Goal: Task Accomplishment & Management: Complete application form

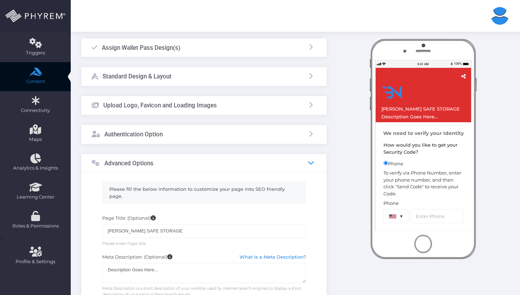
click at [314, 165] on icon at bounding box center [311, 163] width 6 height 6
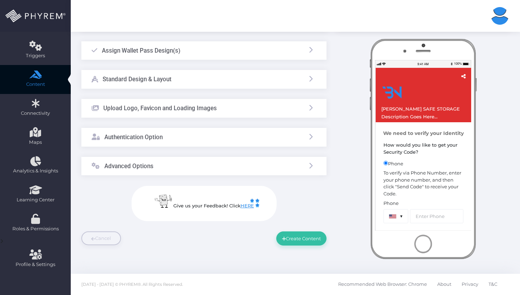
scroll to position [67, 0]
click at [309, 107] on icon at bounding box center [311, 108] width 6 height 6
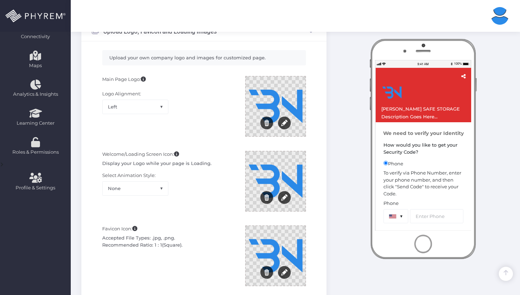
scroll to position [144, 0]
click at [127, 103] on span "Left" at bounding box center [135, 106] width 65 height 13
click at [192, 88] on div "Main Page Logo: Logo Alignment: Left Center Right Left" at bounding box center [168, 110] width 143 height 68
click at [161, 107] on span at bounding box center [163, 111] width 9 height 9
click at [187, 110] on div "Main Page Logo: Logo Alignment: Left Center Right Left" at bounding box center [168, 110] width 143 height 68
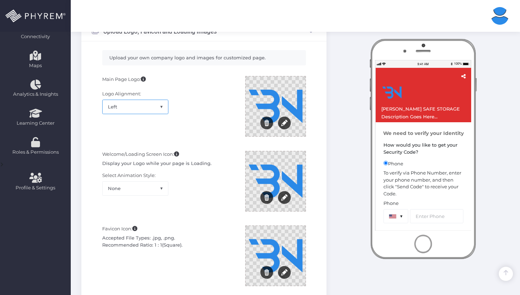
click at [144, 106] on span "Left" at bounding box center [135, 106] width 65 height 13
click at [144, 109] on span "Center" at bounding box center [135, 106] width 65 height 13
click at [151, 115] on div "Main Page Logo: Logo Alignment: Left Center Right Right" at bounding box center [168, 110] width 143 height 68
click at [151, 113] on span "Right" at bounding box center [135, 106] width 65 height 13
click at [150, 108] on span "Right" at bounding box center [135, 106] width 65 height 13
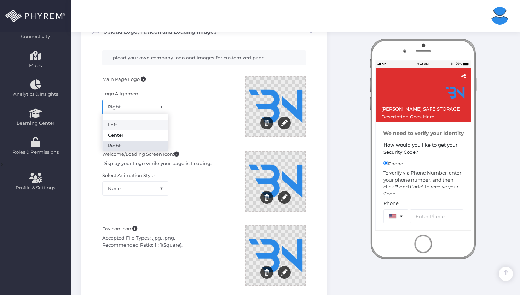
select select "left"
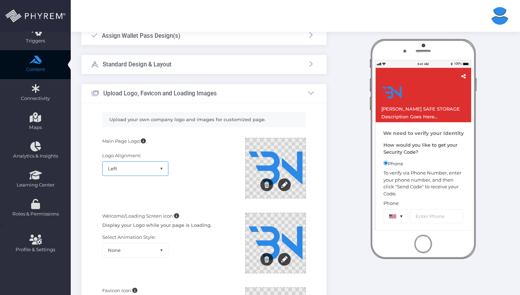
scroll to position [113, 0]
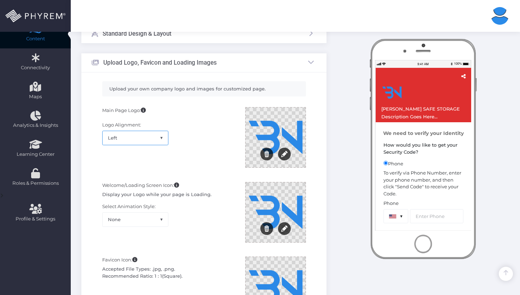
click at [152, 142] on span "Left" at bounding box center [135, 137] width 65 height 13
click at [175, 140] on div "Main Page Logo: Logo Alignment: Left Center Right Left" at bounding box center [168, 141] width 143 height 68
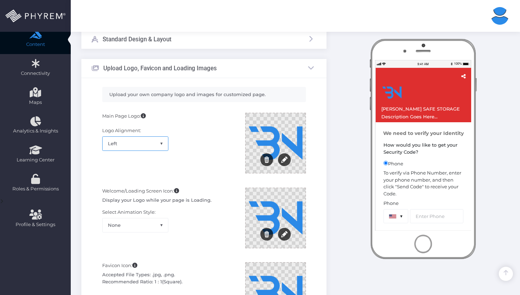
scroll to position [142, 0]
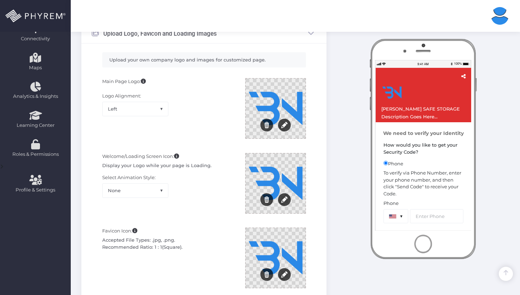
click at [172, 231] on div "Favicon Icon: Accepted File Types: .jpg, .png. Recommended Ratio: 1 : 1(Square)." at bounding box center [168, 262] width 143 height 68
drag, startPoint x: 155, startPoint y: 238, endPoint x: 125, endPoint y: 243, distance: 30.1
click at [125, 243] on div "Accepted File Types: .jpg, .png. Recommended Ratio: 1 : 1(Square)." at bounding box center [168, 244] width 132 height 14
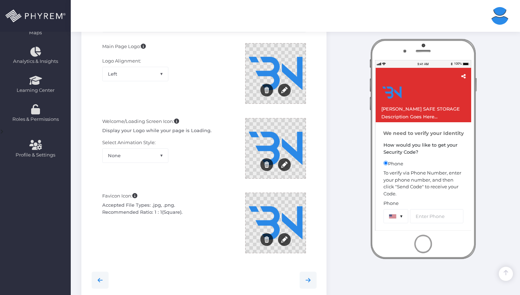
scroll to position [338, 0]
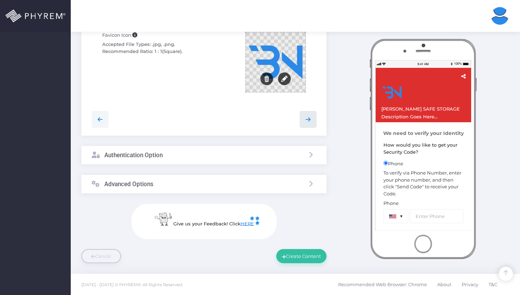
click at [309, 114] on link at bounding box center [307, 119] width 17 height 17
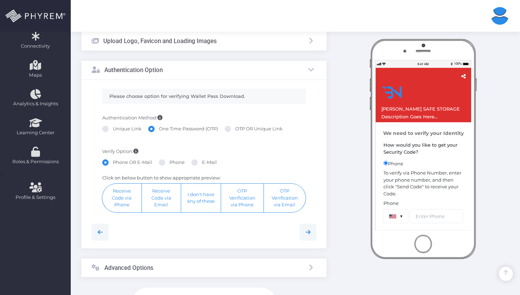
scroll to position [135, 0]
click at [130, 128] on label "Unique Link" at bounding box center [121, 129] width 39 height 7
click at [117, 128] on input "Unique Link" at bounding box center [115, 128] width 5 height 5
radio input "true"
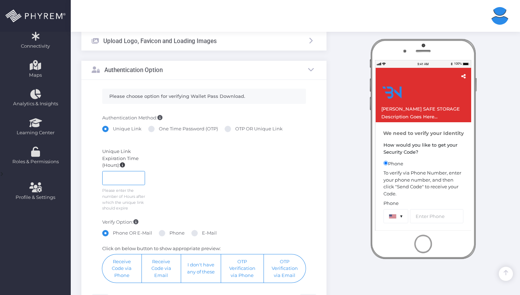
click at [130, 174] on input "number" at bounding box center [123, 178] width 43 height 14
click at [150, 129] on span at bounding box center [151, 129] width 6 height 6
click at [159, 129] on input "One Time Password (OTP)" at bounding box center [161, 128] width 5 height 5
radio input "true"
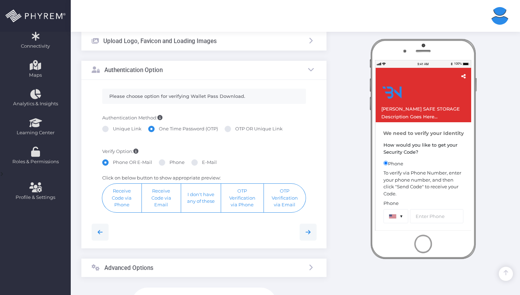
click at [167, 163] on label "Phone" at bounding box center [172, 162] width 26 height 7
click at [169, 163] on input "Phone" at bounding box center [171, 161] width 5 height 5
radio input "true"
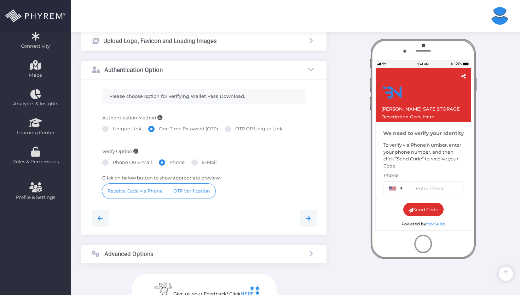
click at [197, 161] on label "E-Mail" at bounding box center [203, 162] width 25 height 7
click at [202, 161] on input "E-Mail" at bounding box center [204, 161] width 5 height 5
radio input "true"
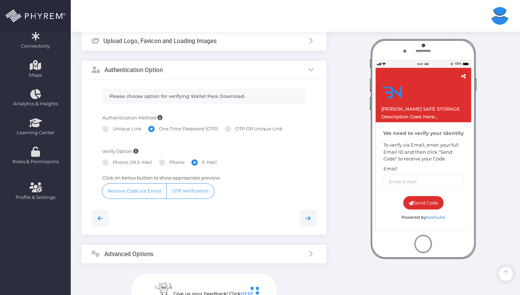
click at [154, 161] on div "Phone OR E-Mail Phone E-Mail" at bounding box center [204, 163] width 204 height 9
click at [165, 161] on label "Phone" at bounding box center [172, 162] width 26 height 7
click at [169, 161] on input "Phone" at bounding box center [171, 161] width 5 height 5
radio input "true"
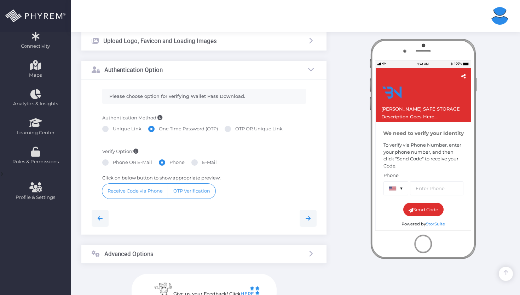
click at [193, 160] on span at bounding box center [194, 162] width 6 height 6
click at [202, 160] on input "E-Mail" at bounding box center [204, 161] width 5 height 5
radio input "true"
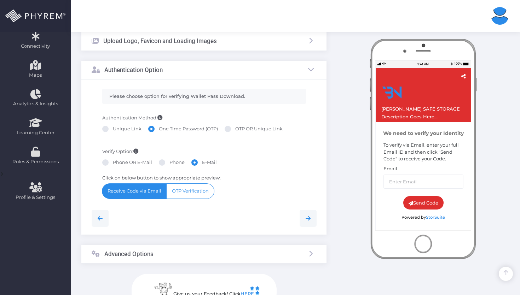
click at [138, 189] on button "Receive Code via Email" at bounding box center [134, 191] width 64 height 15
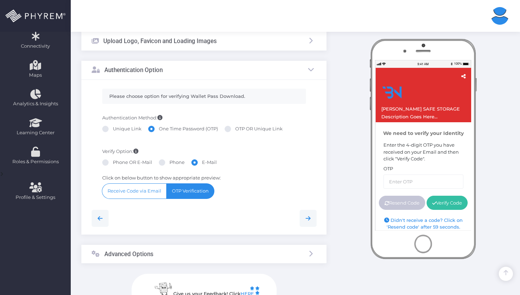
click at [179, 190] on button "OTP Verification" at bounding box center [190, 191] width 47 height 15
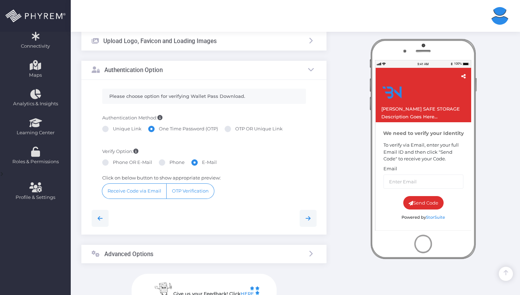
click at [123, 130] on label "Unique Link" at bounding box center [121, 129] width 39 height 7
click at [117, 130] on input "Unique Link" at bounding box center [115, 128] width 5 height 5
radio input "true"
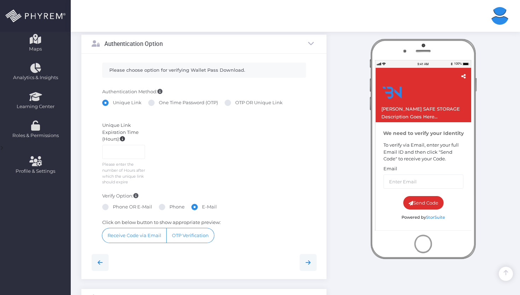
scroll to position [161, 0]
click at [123, 151] on input "number" at bounding box center [123, 152] width 43 height 14
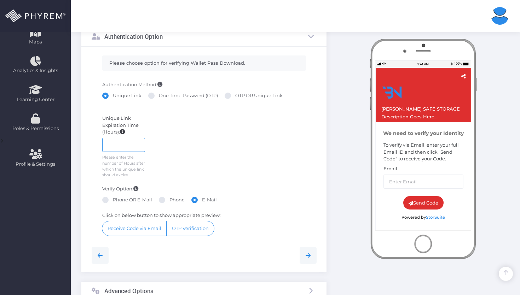
scroll to position [168, 0]
click at [163, 94] on label "One Time Password (OTP)" at bounding box center [183, 95] width 70 height 7
click at [163, 94] on input "One Time Password (OTP)" at bounding box center [161, 94] width 5 height 5
radio input "true"
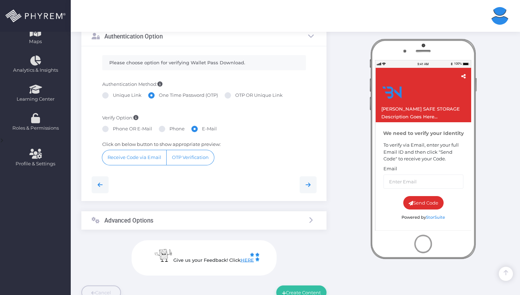
click at [235, 92] on div "Authentication Method: Unique Link One Time Password (OTP) OTP OR Unique Link" at bounding box center [204, 94] width 214 height 27
click at [234, 94] on label "OTP OR Unique Link" at bounding box center [254, 95] width 58 height 7
click at [235, 94] on input "OTP OR Unique Link" at bounding box center [237, 94] width 5 height 5
radio input "true"
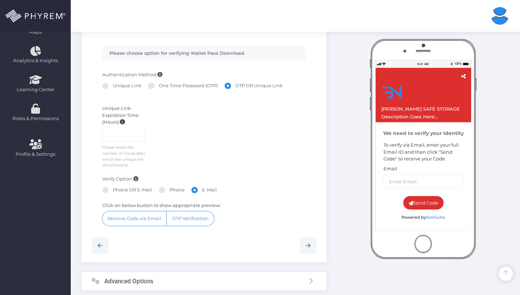
scroll to position [180, 0]
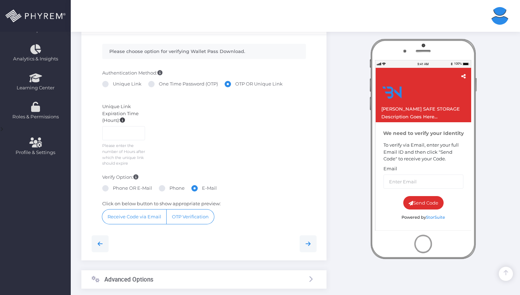
click at [126, 83] on label "Unique Link" at bounding box center [121, 84] width 39 height 7
click at [117, 83] on input "Unique Link" at bounding box center [115, 83] width 5 height 5
radio input "true"
click at [117, 192] on label "Phone OR E-Mail" at bounding box center [127, 188] width 50 height 7
click at [117, 190] on input "Phone OR E-Mail" at bounding box center [115, 187] width 5 height 5
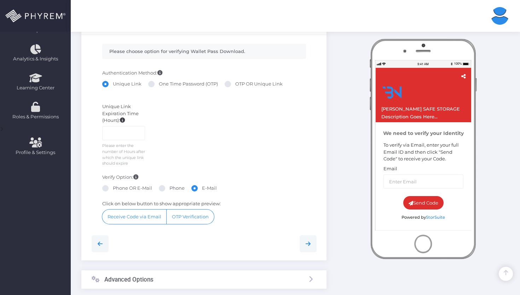
radio input "true"
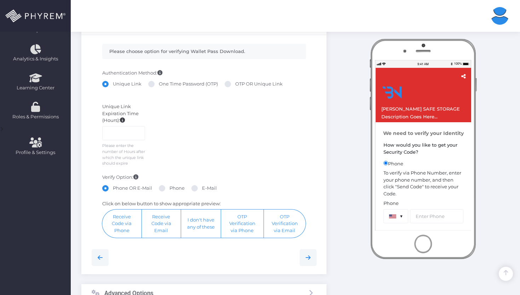
click at [162, 192] on span at bounding box center [162, 188] width 6 height 6
click at [169, 190] on input "Phone" at bounding box center [171, 187] width 5 height 5
radio input "true"
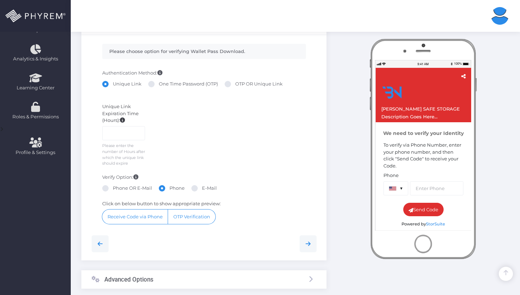
click at [196, 192] on span at bounding box center [194, 188] width 6 height 6
click at [202, 190] on input "E-Mail" at bounding box center [204, 187] width 5 height 5
radio input "true"
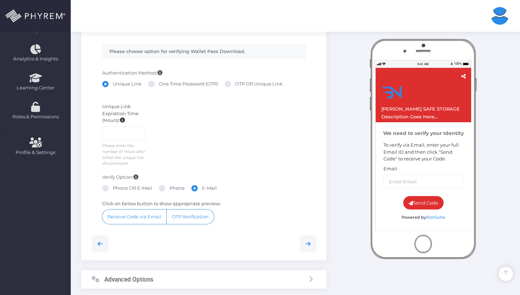
click at [120, 192] on label "Phone OR E-Mail" at bounding box center [127, 188] width 50 height 7
click at [117, 190] on input "Phone OR E-Mail" at bounding box center [115, 187] width 5 height 5
radio input "true"
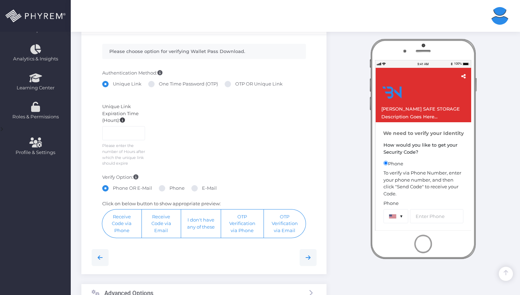
click at [164, 192] on label "Phone" at bounding box center [172, 188] width 26 height 7
click at [169, 190] on input "Phone" at bounding box center [171, 187] width 5 height 5
radio input "true"
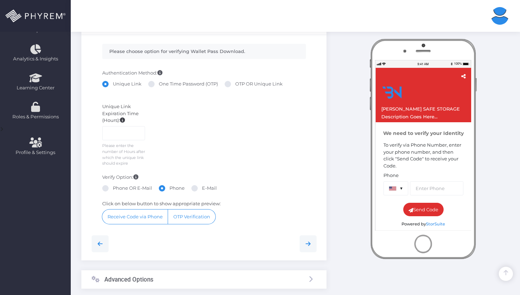
click at [180, 192] on label "Phone" at bounding box center [172, 188] width 26 height 7
click at [174, 190] on input "Phone" at bounding box center [171, 187] width 5 height 5
click at [201, 192] on label "E-Mail" at bounding box center [203, 188] width 25 height 7
click at [202, 190] on input "E-Mail" at bounding box center [204, 187] width 5 height 5
radio input "true"
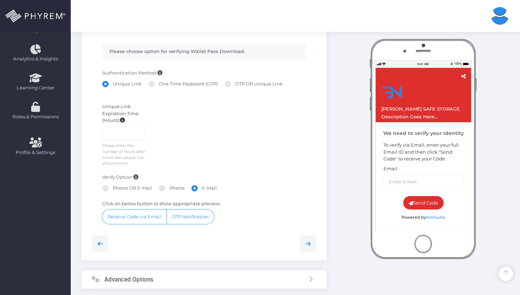
click at [160, 85] on label "One Time Password (OTP)" at bounding box center [183, 84] width 70 height 7
click at [160, 85] on input "One Time Password (OTP)" at bounding box center [161, 83] width 5 height 5
radio input "true"
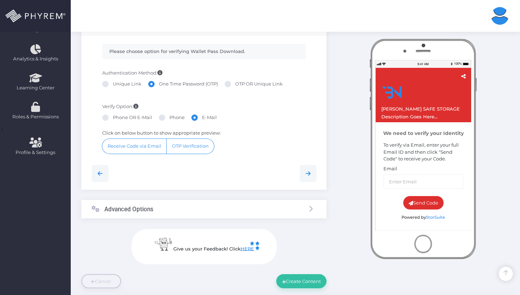
click at [114, 115] on label "Phone OR E-Mail" at bounding box center [127, 117] width 50 height 7
click at [114, 115] on input "Phone OR E-Mail" at bounding box center [115, 116] width 5 height 5
radio input "true"
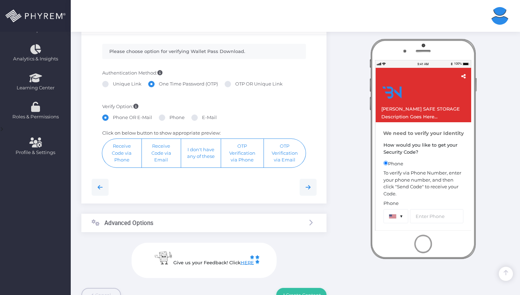
click at [167, 117] on label "Phone" at bounding box center [172, 117] width 26 height 7
click at [169, 117] on input "Phone" at bounding box center [171, 116] width 5 height 5
radio input "true"
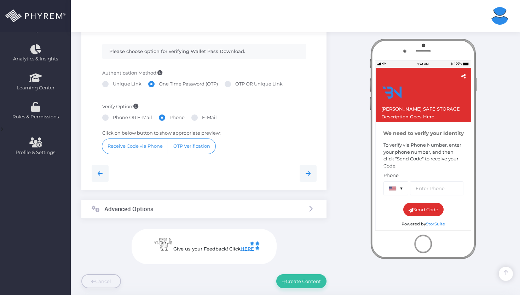
click at [198, 119] on label "E-Mail" at bounding box center [203, 117] width 25 height 7
click at [202, 119] on input "E-Mail" at bounding box center [204, 116] width 5 height 5
radio input "true"
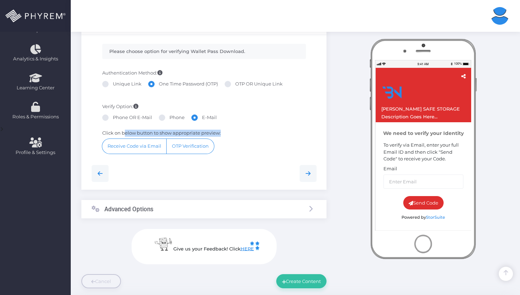
drag, startPoint x: 124, startPoint y: 133, endPoint x: 187, endPoint y: 137, distance: 62.7
click at [187, 137] on div "Click on below button to show appropriate preview: Receive Code via Phone Recei…" at bounding box center [204, 142] width 214 height 24
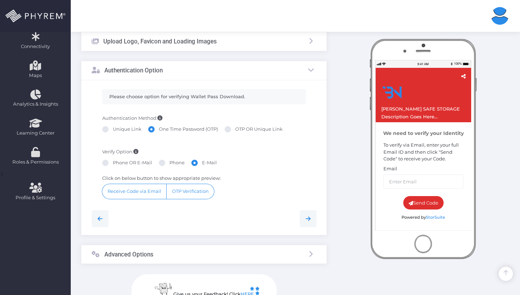
scroll to position [134, 0]
click at [240, 130] on label "OTP OR Unique Link" at bounding box center [254, 129] width 58 height 7
click at [240, 130] on input "OTP OR Unique Link" at bounding box center [237, 128] width 5 height 5
radio input "true"
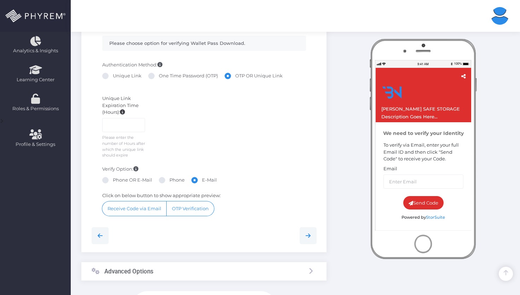
scroll to position [188, 0]
click at [159, 183] on span at bounding box center [162, 180] width 6 height 6
click at [169, 181] on input "Phone" at bounding box center [171, 178] width 5 height 5
radio input "true"
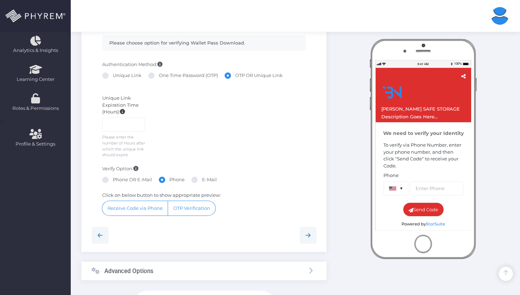
click at [131, 184] on label "Phone OR E-Mail" at bounding box center [127, 179] width 50 height 7
click at [117, 181] on input "Phone OR E-Mail" at bounding box center [115, 178] width 5 height 5
radio input "true"
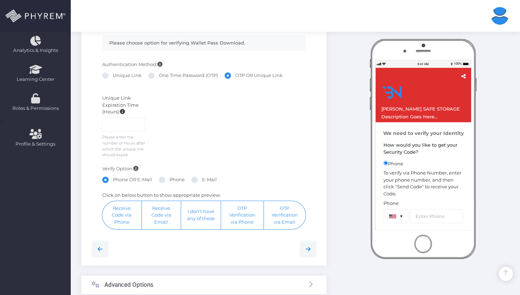
click at [160, 183] on span at bounding box center [162, 180] width 6 height 6
click at [169, 181] on input "Phone" at bounding box center [171, 178] width 5 height 5
radio input "true"
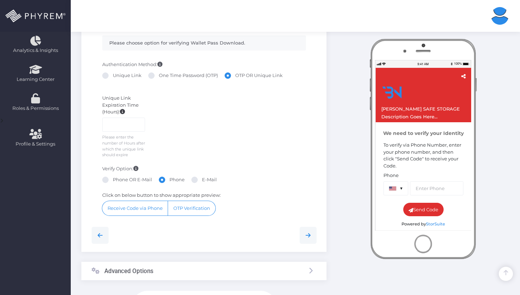
click at [206, 184] on label "E-Mail" at bounding box center [203, 179] width 25 height 7
click at [206, 181] on input "E-Mail" at bounding box center [204, 178] width 5 height 5
radio input "true"
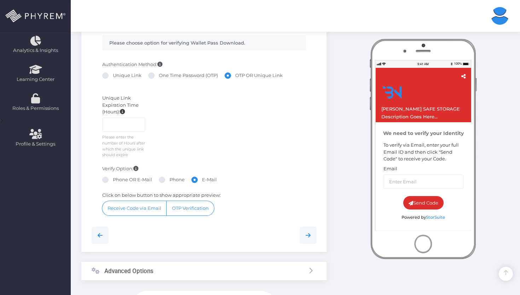
click at [348, 148] on div "Instant Preview [PERSON_NAME] SAFE STORAGE Description Goes Here..." at bounding box center [423, 121] width 183 height 459
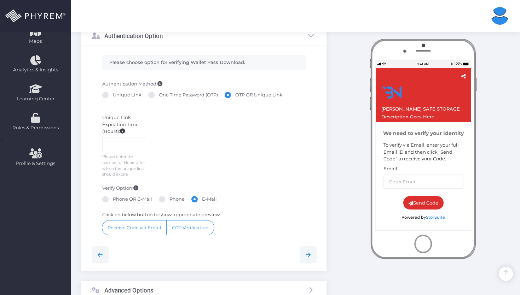
scroll to position [162, 0]
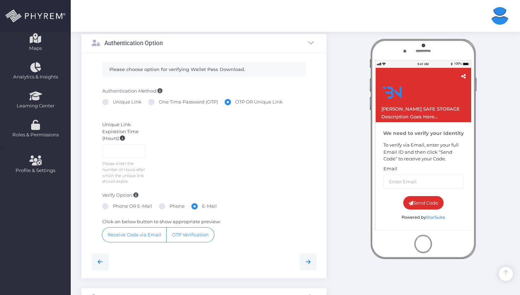
click at [115, 101] on label "Unique Link" at bounding box center [121, 102] width 39 height 7
click at [115, 101] on input "Unique Link" at bounding box center [115, 101] width 5 height 5
radio input "true"
click at [169, 100] on label "One Time Password (OTP)" at bounding box center [183, 102] width 70 height 7
click at [163, 100] on input "One Time Password (OTP)" at bounding box center [161, 101] width 5 height 5
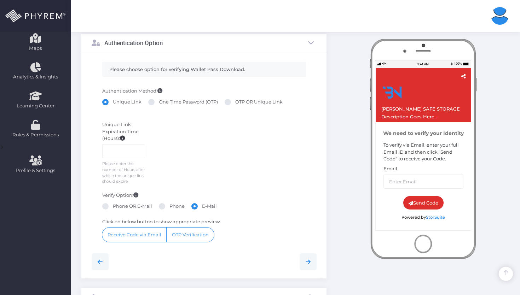
radio input "true"
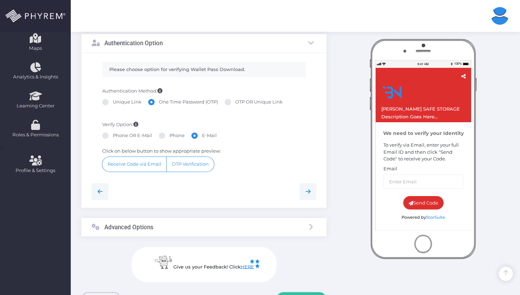
click at [231, 103] on label "OTP OR Unique Link" at bounding box center [254, 102] width 58 height 7
click at [235, 103] on input "OTP OR Unique Link" at bounding box center [237, 101] width 5 height 5
radio input "true"
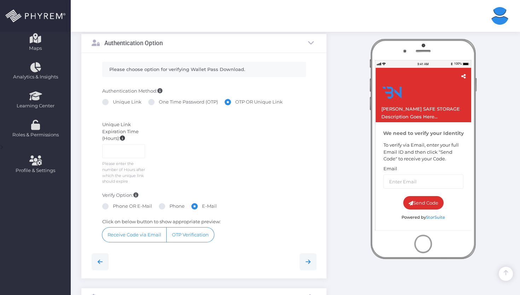
click at [121, 101] on label "Unique Link" at bounding box center [121, 102] width 39 height 7
click at [117, 101] on input "Unique Link" at bounding box center [115, 101] width 5 height 5
radio input "true"
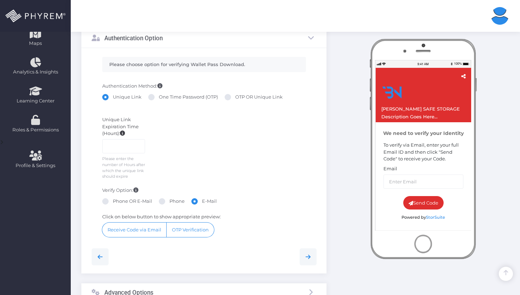
scroll to position [201, 0]
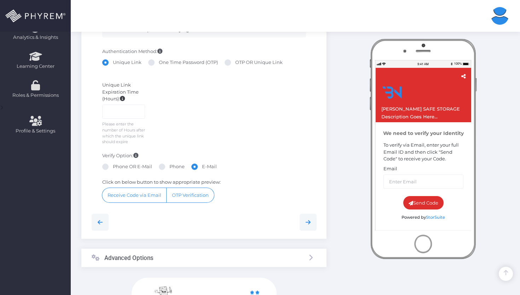
click at [110, 170] on label "Phone OR E-Mail" at bounding box center [127, 166] width 50 height 7
click at [113, 168] on input "Phone OR E-Mail" at bounding box center [115, 165] width 5 height 5
radio input "true"
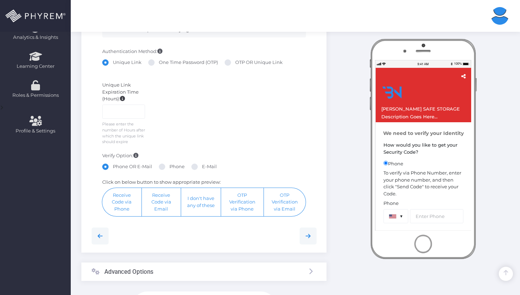
click at [165, 170] on label "Phone" at bounding box center [172, 166] width 26 height 7
click at [169, 168] on input "Phone" at bounding box center [171, 165] width 5 height 5
radio input "true"
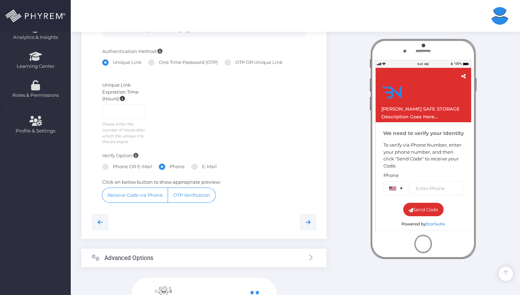
click at [210, 172] on div "Phone OR E-Mail Phone E-Mail" at bounding box center [204, 167] width 204 height 9
click at [207, 170] on label "E-Mail" at bounding box center [203, 166] width 25 height 7
click at [206, 168] on input "E-Mail" at bounding box center [204, 165] width 5 height 5
radio input "true"
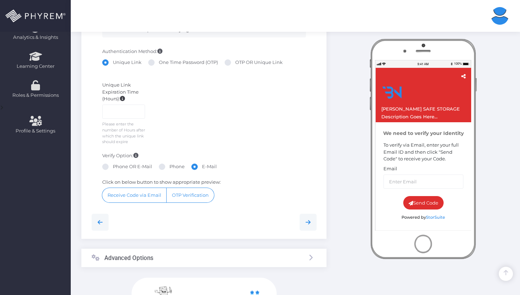
click at [118, 170] on label "Phone OR E-Mail" at bounding box center [127, 166] width 50 height 7
click at [117, 168] on input "Phone OR E-Mail" at bounding box center [115, 165] width 5 height 5
radio input "true"
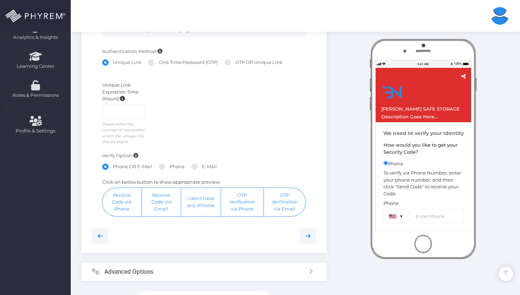
click at [182, 170] on label "Phone" at bounding box center [172, 166] width 26 height 7
click at [174, 168] on input "Phone" at bounding box center [171, 165] width 5 height 5
radio input "true"
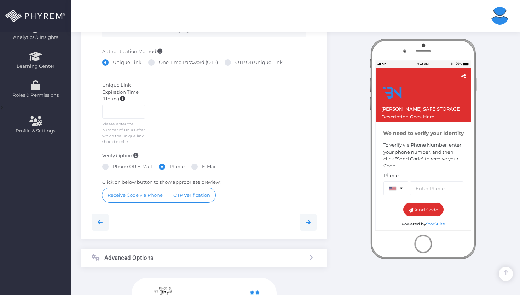
click at [203, 170] on label "E-Mail" at bounding box center [203, 166] width 25 height 7
click at [203, 168] on input "E-Mail" at bounding box center [204, 165] width 5 height 5
radio input "true"
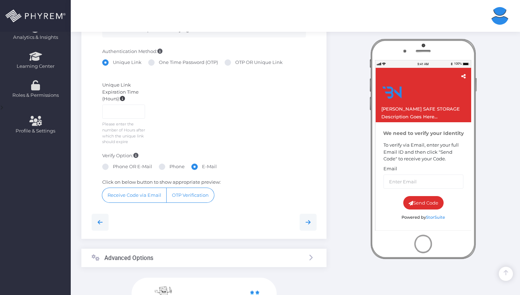
click at [122, 170] on label "Phone OR E-Mail" at bounding box center [127, 166] width 50 height 7
click at [117, 168] on input "Phone OR E-Mail" at bounding box center [115, 165] width 5 height 5
radio input "true"
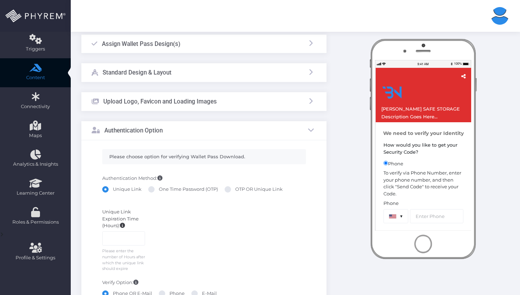
scroll to position [69, 0]
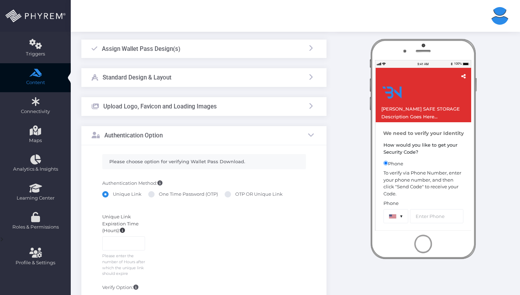
click at [302, 133] on div "Authentication Option" at bounding box center [203, 135] width 245 height 19
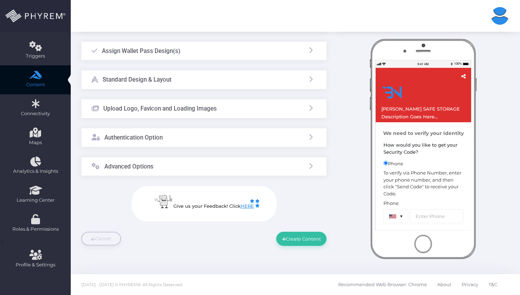
click at [304, 135] on div "Authentication Option" at bounding box center [203, 137] width 245 height 19
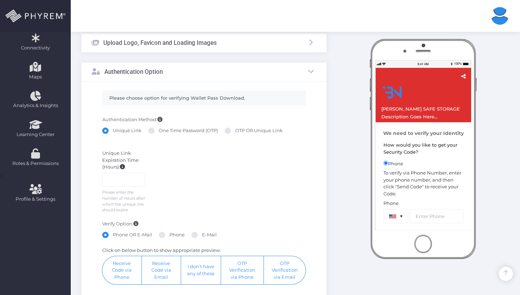
scroll to position [154, 0]
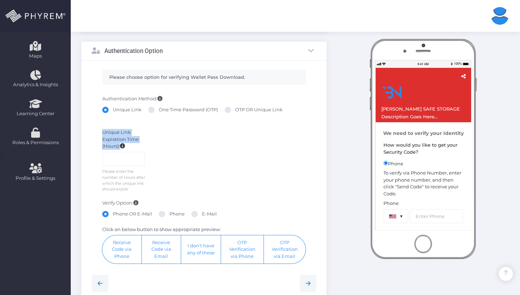
drag, startPoint x: 102, startPoint y: 132, endPoint x: 120, endPoint y: 147, distance: 23.0
click at [120, 147] on label "Unique Link Expiration Time (Hours):" at bounding box center [123, 139] width 43 height 21
copy label "Unique Link Expiration Time (Hours):"
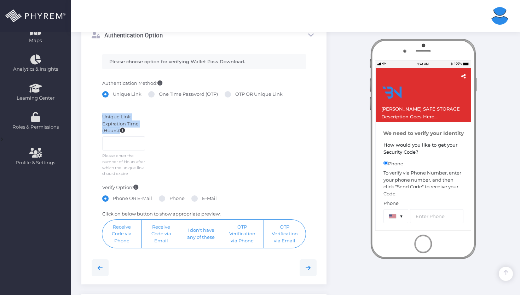
scroll to position [170, 0]
click at [160, 202] on span at bounding box center [162, 198] width 6 height 6
click at [169, 199] on input "Phone" at bounding box center [171, 197] width 5 height 5
radio input "true"
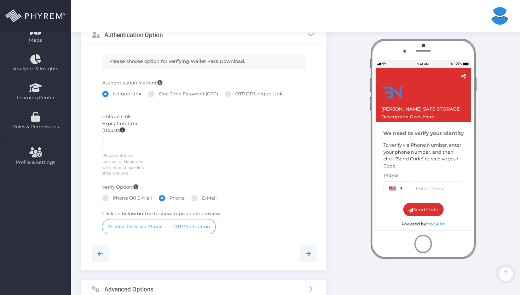
click at [196, 202] on span at bounding box center [194, 198] width 6 height 6
click at [202, 199] on input "E-Mail" at bounding box center [204, 197] width 5 height 5
radio input "true"
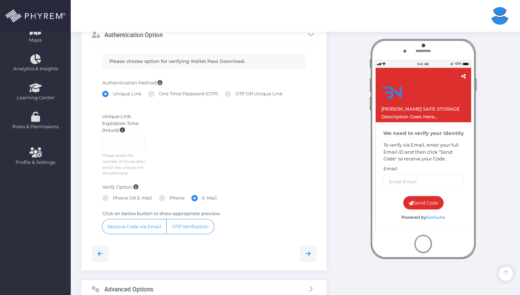
click at [159, 202] on span at bounding box center [162, 198] width 6 height 6
click at [169, 199] on input "Phone" at bounding box center [171, 197] width 5 height 5
radio input "true"
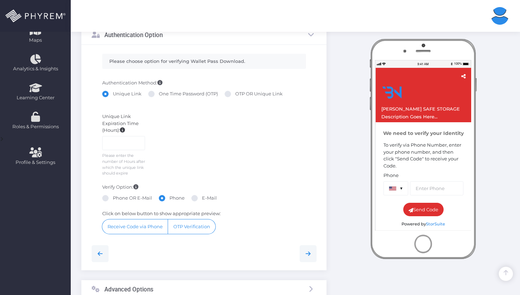
click at [112, 202] on label "Phone OR E-Mail" at bounding box center [127, 198] width 50 height 7
click at [113, 199] on input "Phone OR E-Mail" at bounding box center [115, 197] width 5 height 5
radio input "true"
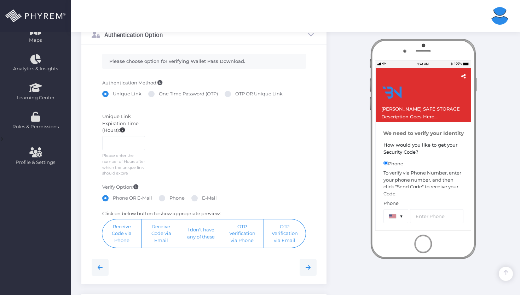
click at [173, 92] on label "One Time Password (OTP)" at bounding box center [183, 94] width 70 height 7
click at [163, 92] on input "One Time Password (OTP)" at bounding box center [161, 93] width 5 height 5
radio input "true"
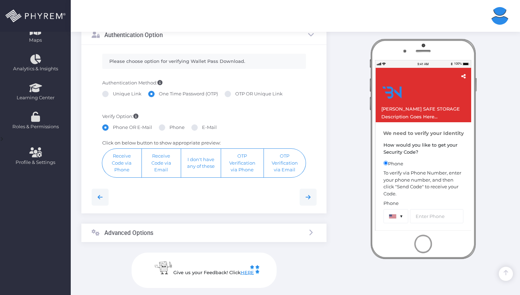
click at [178, 130] on label "Phone" at bounding box center [172, 127] width 26 height 7
click at [174, 129] on input "Phone" at bounding box center [171, 126] width 5 height 5
radio input "true"
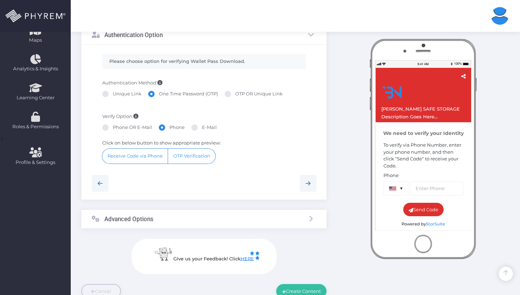
click at [207, 128] on label "E-Mail" at bounding box center [203, 127] width 25 height 7
click at [206, 128] on input "E-Mail" at bounding box center [204, 126] width 5 height 5
radio input "true"
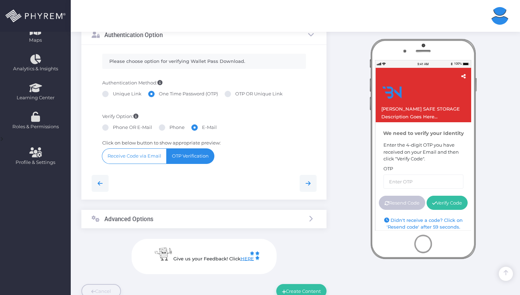
click at [188, 157] on button "OTP Verification" at bounding box center [190, 156] width 47 height 15
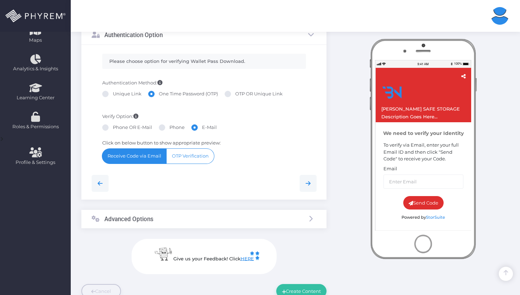
click at [156, 157] on button "Receive Code via Email" at bounding box center [134, 156] width 64 height 15
click at [241, 93] on label "OTP OR Unique Link" at bounding box center [254, 94] width 58 height 7
click at [240, 93] on input "OTP OR Unique Link" at bounding box center [237, 93] width 5 height 5
radio input "true"
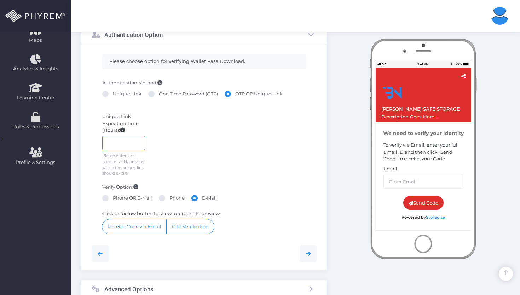
click at [120, 145] on input "number" at bounding box center [123, 143] width 43 height 14
click at [124, 202] on label "Phone OR E-Mail" at bounding box center [127, 198] width 50 height 7
click at [117, 199] on input "Phone OR E-Mail" at bounding box center [115, 197] width 5 height 5
radio input "true"
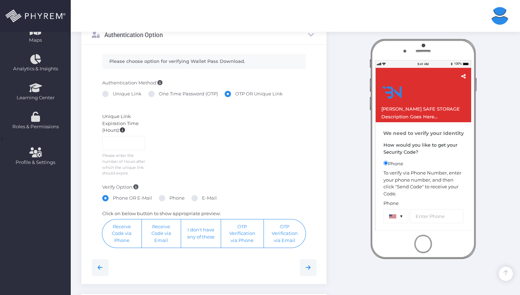
click at [173, 202] on label "Phone" at bounding box center [172, 198] width 26 height 7
click at [173, 199] on input "Phone" at bounding box center [171, 197] width 5 height 5
radio input "true"
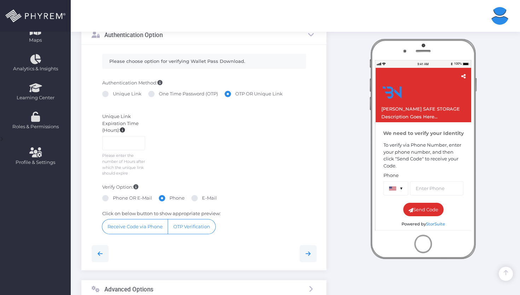
click at [198, 202] on label "E-Mail" at bounding box center [203, 198] width 25 height 7
click at [202, 199] on input "E-Mail" at bounding box center [204, 197] width 5 height 5
radio input "true"
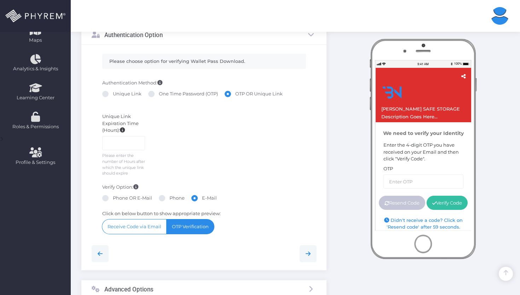
click at [193, 234] on button "OTP Verification" at bounding box center [190, 227] width 47 height 15
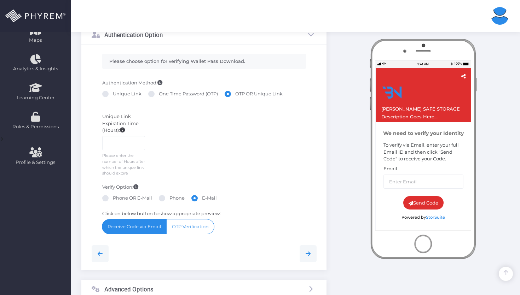
click at [156, 234] on button "Receive Code via Email" at bounding box center [134, 227] width 64 height 15
click at [170, 202] on label "Phone" at bounding box center [172, 198] width 26 height 7
click at [170, 199] on input "Phone" at bounding box center [171, 197] width 5 height 5
radio input "true"
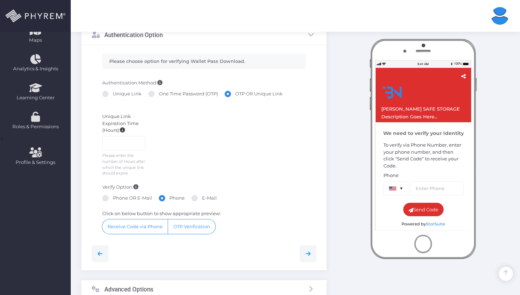
click at [119, 202] on label "Phone OR E-Mail" at bounding box center [127, 198] width 50 height 7
click at [117, 199] on input "Phone OR E-Mail" at bounding box center [115, 197] width 5 height 5
radio input "true"
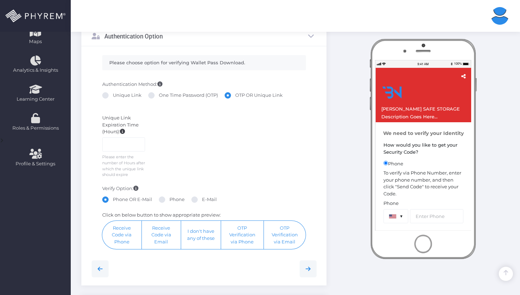
scroll to position [185, 0]
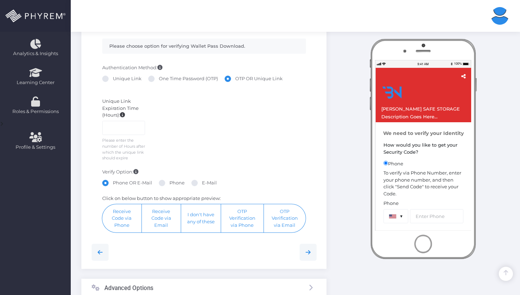
click at [127, 77] on label "Unique Link" at bounding box center [121, 78] width 39 height 7
click at [117, 77] on input "Unique Link" at bounding box center [115, 77] width 5 height 5
radio input "true"
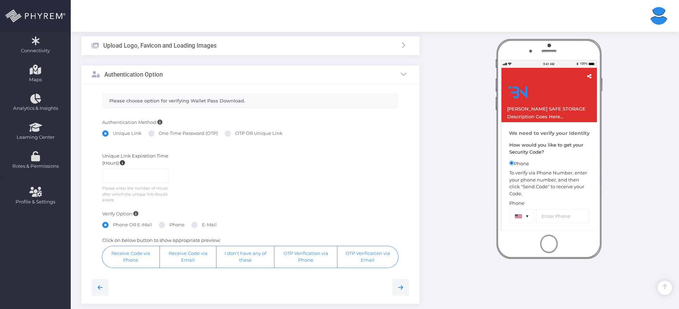
scroll to position [132, 0]
click at [122, 127] on div "Authentication Method: Unique Link One Time Password (OTP) OTP OR Unique Link" at bounding box center [250, 130] width 307 height 27
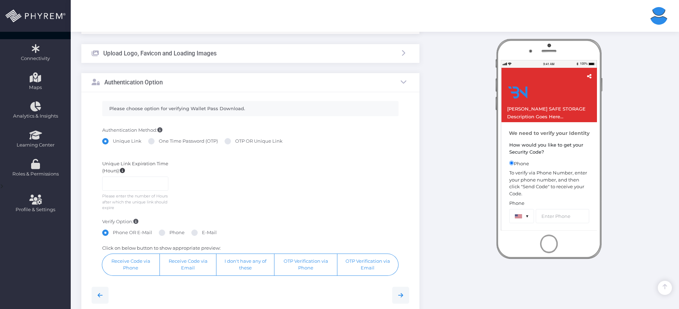
scroll to position [124, 0]
click at [284, 225] on div "Verify Option: Phone OR E-Mail Phone E-Mail" at bounding box center [250, 230] width 307 height 27
drag, startPoint x: 218, startPoint y: 246, endPoint x: 103, endPoint y: 247, distance: 115.6
click at [103, 247] on label "Click on below button to show appropriate preview:" at bounding box center [161, 247] width 118 height 7
copy label "Click on below button to show appropriate preview"
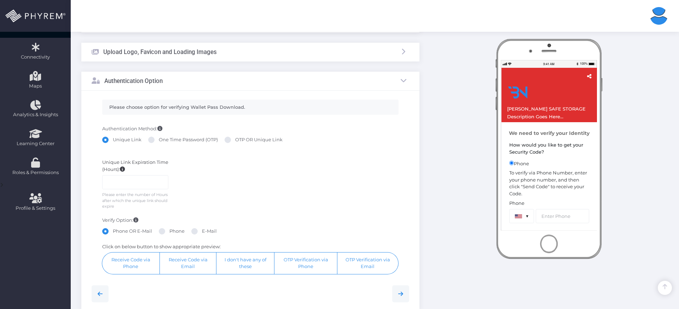
click at [164, 232] on span at bounding box center [162, 231] width 6 height 6
click at [169, 232] on input "Phone" at bounding box center [171, 230] width 5 height 5
radio input "true"
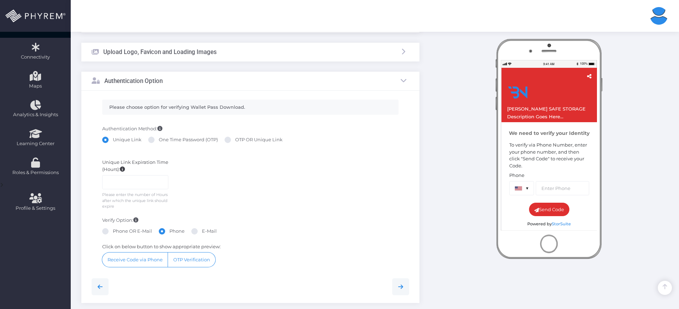
click at [194, 232] on span at bounding box center [194, 231] width 6 height 6
click at [202, 232] on input "E-Mail" at bounding box center [204, 230] width 5 height 5
radio input "true"
click at [164, 232] on span at bounding box center [162, 231] width 6 height 6
click at [169, 232] on input "Phone" at bounding box center [171, 230] width 5 height 5
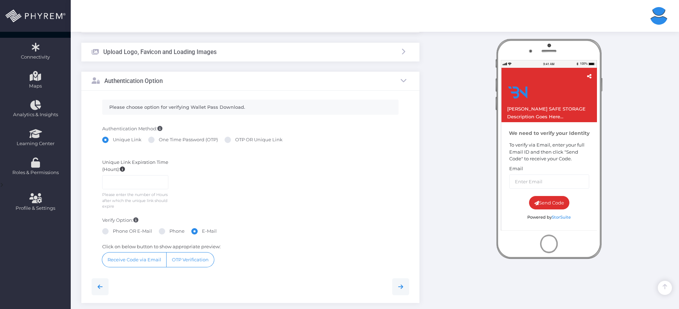
radio input "true"
click at [118, 231] on label "Phone OR E-Mail" at bounding box center [127, 231] width 50 height 7
click at [117, 231] on input "Phone OR E-Mail" at bounding box center [115, 230] width 5 height 5
radio input "true"
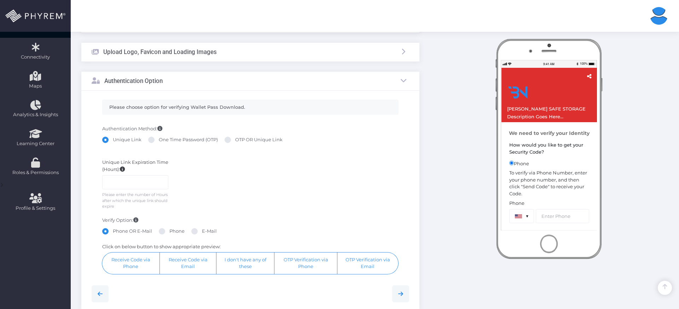
click at [206, 233] on label "E-Mail" at bounding box center [203, 231] width 25 height 7
click at [206, 233] on input "E-Mail" at bounding box center [204, 230] width 5 height 5
radio input "true"
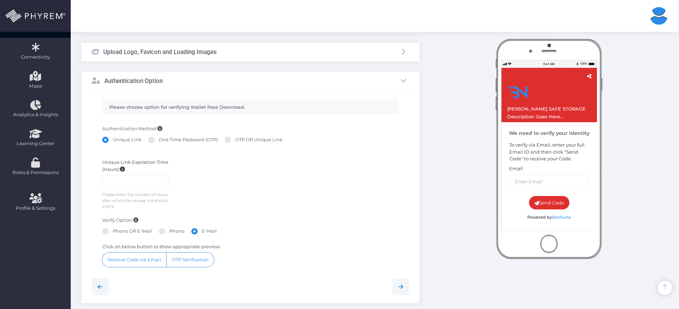
click at [169, 142] on label "One Time Password (OTP)" at bounding box center [183, 139] width 70 height 7
click at [163, 141] on input "One Time Password (OTP)" at bounding box center [161, 138] width 5 height 5
radio input "true"
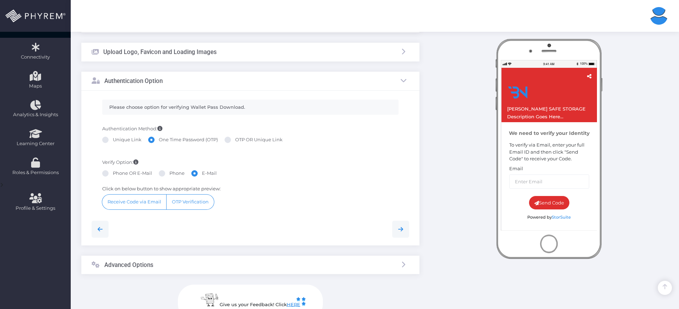
click at [249, 143] on label "OTP OR Unique Link" at bounding box center [254, 139] width 58 height 7
click at [240, 141] on input "OTP OR Unique Link" at bounding box center [237, 138] width 5 height 5
radio input "true"
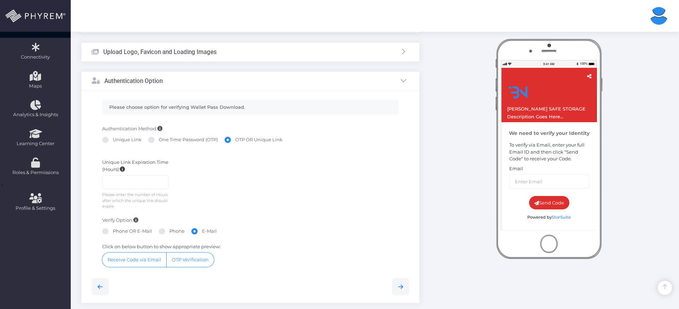
click at [129, 142] on label "Unique Link" at bounding box center [121, 139] width 39 height 7
click at [117, 141] on input "Unique Link" at bounding box center [115, 138] width 5 height 5
radio input "true"
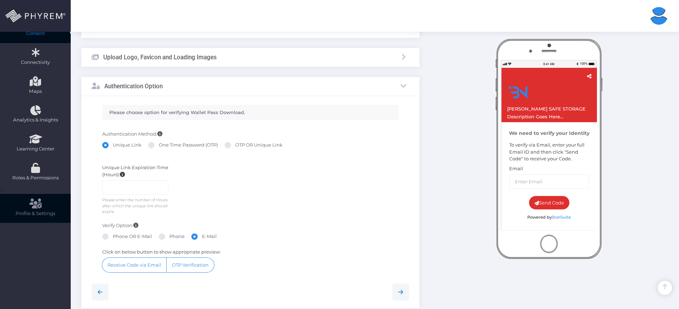
scroll to position [116, 0]
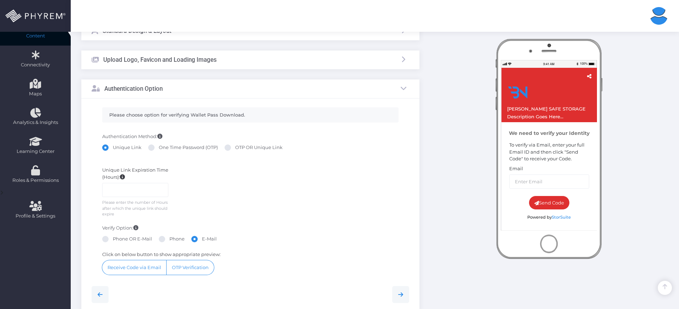
click at [118, 239] on label "Phone OR E-Mail" at bounding box center [127, 239] width 50 height 7
click at [117, 239] on input "Phone OR E-Mail" at bounding box center [115, 238] width 5 height 5
radio input "true"
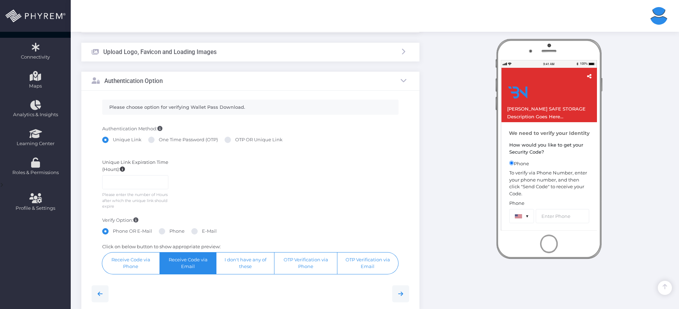
scroll to position [126, 0]
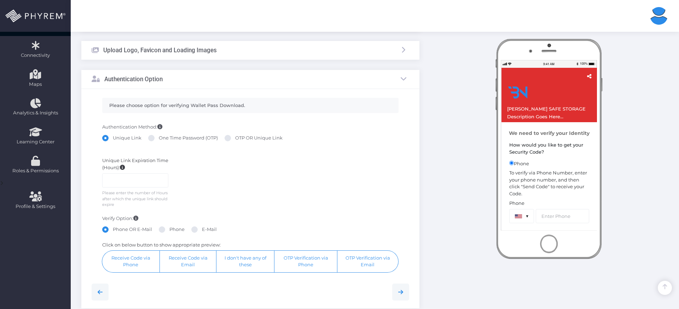
click at [156, 228] on div "Phone OR E-Mail Phone E-Mail" at bounding box center [250, 230] width 297 height 9
click at [163, 229] on span at bounding box center [162, 230] width 6 height 6
click at [169, 229] on input "Phone" at bounding box center [171, 228] width 5 height 5
radio input "true"
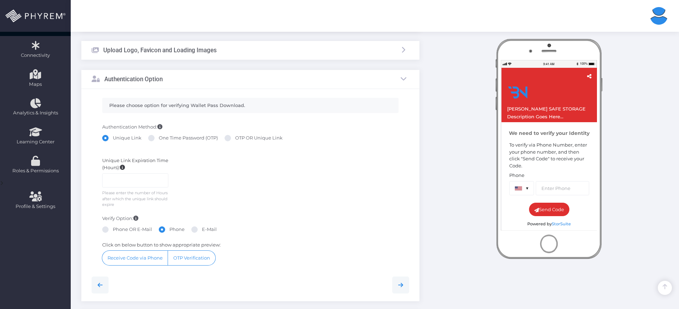
click at [198, 231] on label "E-Mail" at bounding box center [203, 229] width 25 height 7
click at [202, 231] on input "E-Mail" at bounding box center [204, 228] width 5 height 5
radio input "true"
click at [159, 139] on label "One Time Password (OTP)" at bounding box center [183, 138] width 70 height 7
click at [159, 139] on input "One Time Password (OTP)" at bounding box center [161, 137] width 5 height 5
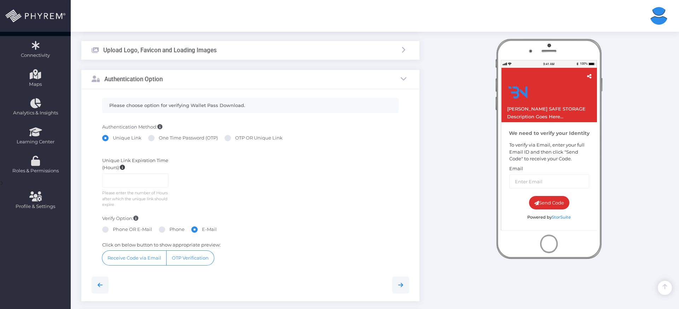
radio input "true"
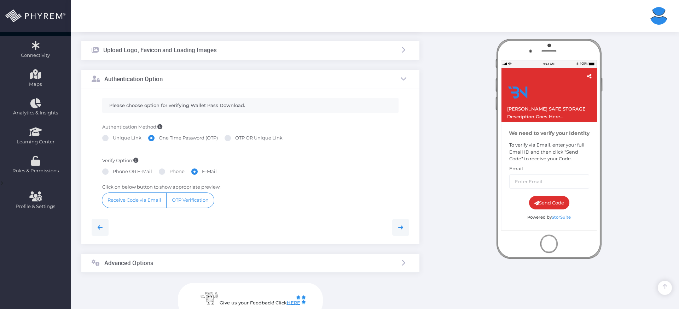
click at [109, 170] on label "Phone OR E-Mail" at bounding box center [127, 171] width 50 height 7
click at [113, 170] on input "Phone OR E-Mail" at bounding box center [115, 170] width 5 height 5
radio input "true"
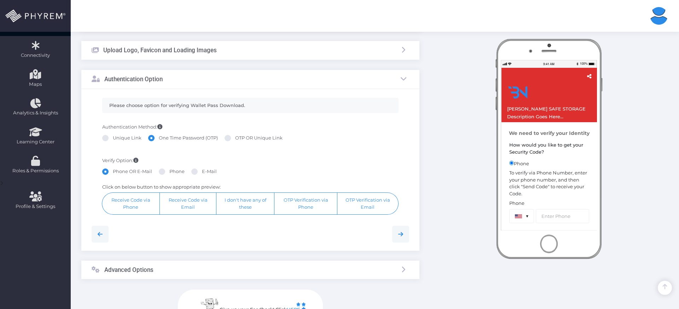
click at [163, 172] on span at bounding box center [162, 172] width 6 height 6
click at [169, 172] on input "Phone" at bounding box center [171, 170] width 5 height 5
radio input "true"
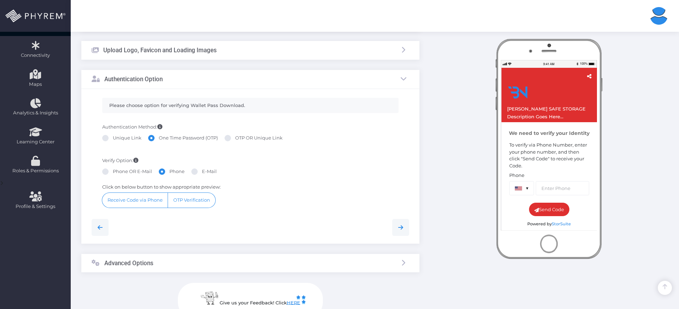
click at [199, 174] on label "E-Mail" at bounding box center [203, 171] width 25 height 7
click at [202, 173] on input "E-Mail" at bounding box center [204, 170] width 5 height 5
radio input "true"
click at [120, 173] on label "Phone OR E-Mail" at bounding box center [127, 171] width 50 height 7
click at [117, 173] on input "Phone OR E-Mail" at bounding box center [115, 170] width 5 height 5
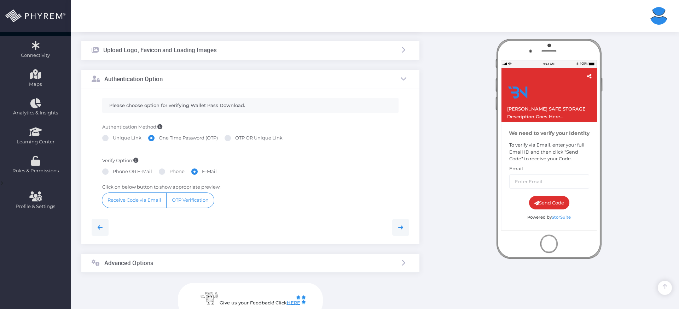
radio input "true"
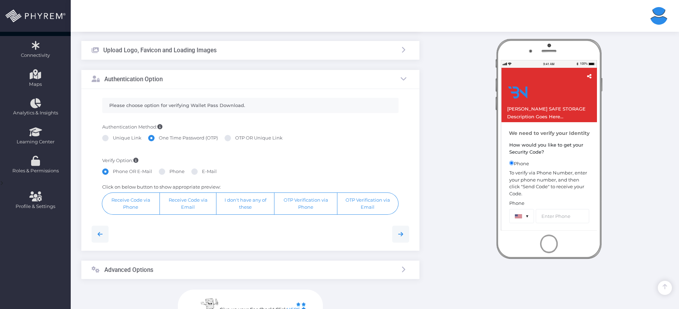
click at [164, 174] on label "Phone" at bounding box center [172, 171] width 26 height 7
click at [169, 173] on input "Phone" at bounding box center [171, 170] width 5 height 5
radio input "true"
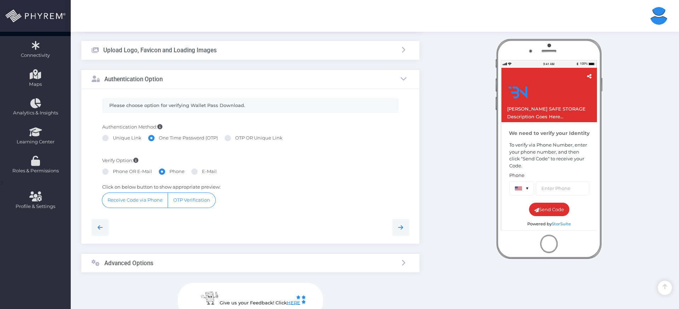
click at [193, 173] on span at bounding box center [194, 172] width 6 height 6
click at [202, 173] on input "E-Mail" at bounding box center [204, 170] width 5 height 5
radio input "true"
click at [177, 173] on label "Phone" at bounding box center [172, 171] width 26 height 7
click at [174, 173] on input "Phone" at bounding box center [171, 170] width 5 height 5
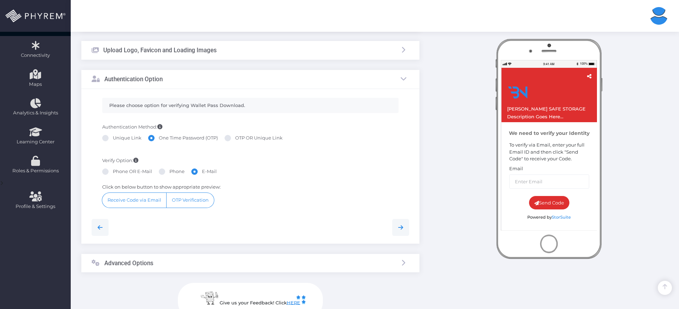
radio input "true"
click at [193, 173] on span at bounding box center [194, 172] width 6 height 6
click at [202, 173] on input "E-Mail" at bounding box center [204, 170] width 5 height 5
radio input "true"
click at [120, 135] on label "Unique Link" at bounding box center [121, 138] width 39 height 7
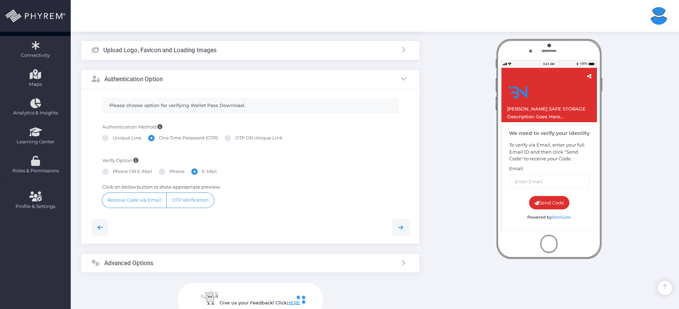
click at [117, 135] on input "Unique Link" at bounding box center [115, 137] width 5 height 5
radio input "true"
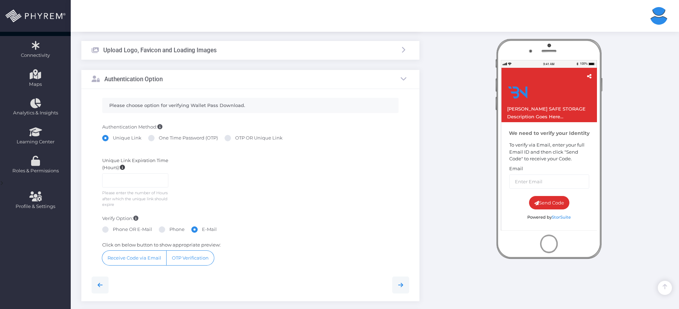
click at [116, 231] on label "Phone OR E-Mail" at bounding box center [127, 229] width 50 height 7
click at [116, 231] on input "Phone OR E-Mail" at bounding box center [115, 228] width 5 height 5
radio input "true"
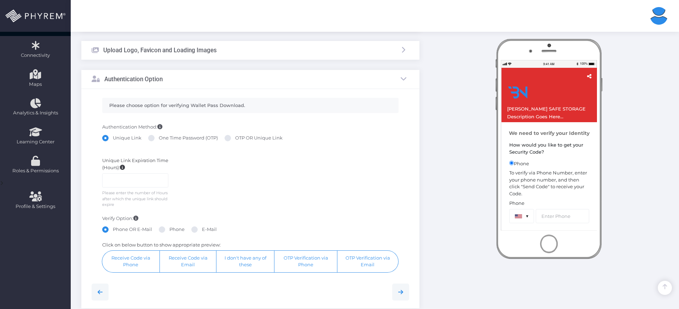
click at [162, 229] on span at bounding box center [162, 230] width 6 height 6
click at [169, 229] on input "Phone" at bounding box center [171, 228] width 5 height 5
radio input "true"
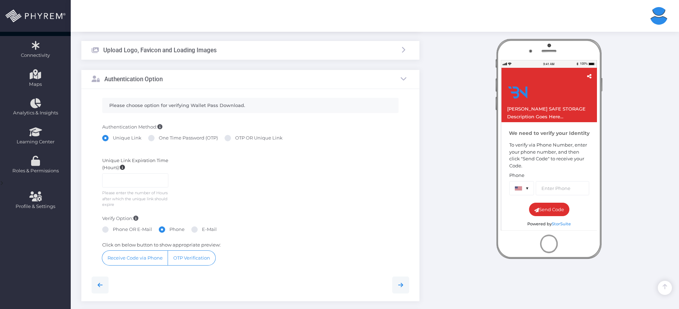
click at [200, 230] on label "E-Mail" at bounding box center [203, 229] width 25 height 7
click at [202, 230] on input "E-Mail" at bounding box center [204, 228] width 5 height 5
radio input "true"
click at [182, 138] on label "One Time Password (OTP)" at bounding box center [183, 138] width 70 height 7
click at [163, 138] on input "One Time Password (OTP)" at bounding box center [161, 137] width 5 height 5
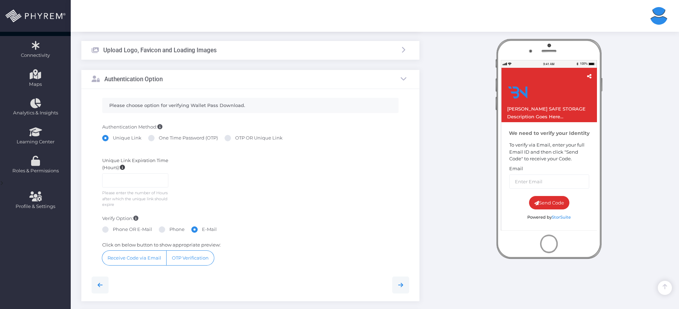
radio input "true"
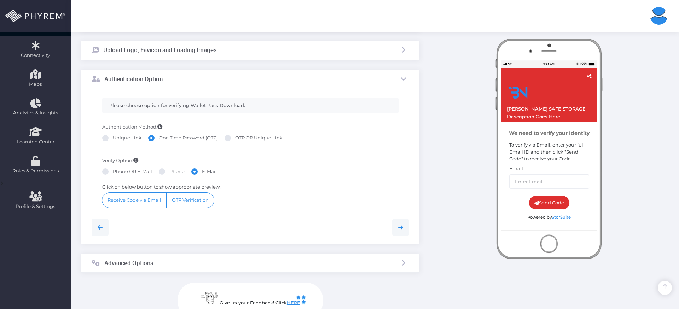
click at [117, 169] on label "Phone OR E-Mail" at bounding box center [127, 171] width 50 height 7
click at [117, 169] on input "Phone OR E-Mail" at bounding box center [115, 170] width 5 height 5
radio input "true"
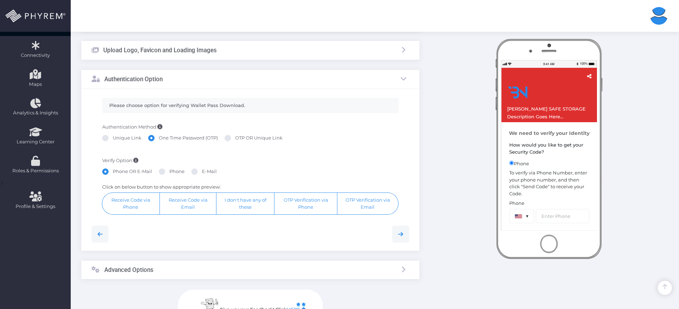
click at [164, 172] on span at bounding box center [162, 172] width 6 height 6
click at [169, 172] on input "Phone" at bounding box center [171, 170] width 5 height 5
radio input "true"
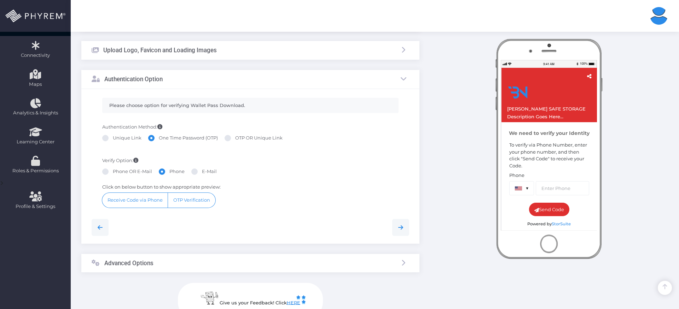
click at [194, 174] on span at bounding box center [194, 172] width 6 height 6
click at [202, 173] on input "E-Mail" at bounding box center [204, 170] width 5 height 5
radio input "true"
click at [237, 138] on label "OTP OR Unique Link" at bounding box center [254, 138] width 58 height 7
click at [237, 138] on input "OTP OR Unique Link" at bounding box center [237, 137] width 5 height 5
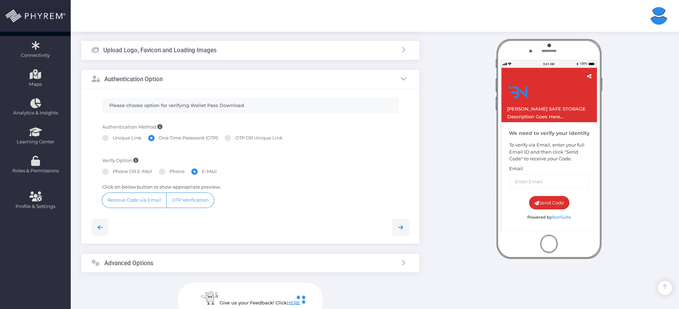
radio input "true"
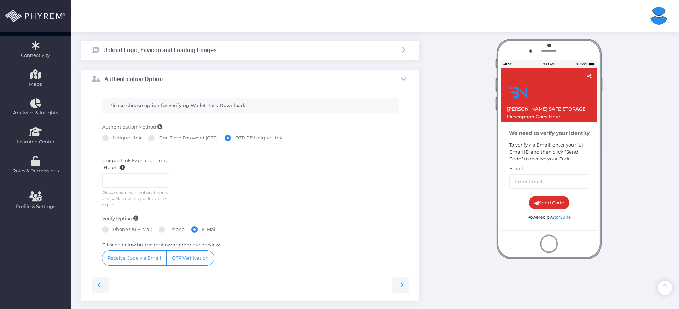
click at [106, 230] on span at bounding box center [105, 230] width 6 height 6
click at [113, 230] on input "Phone OR E-Mail" at bounding box center [115, 228] width 5 height 5
radio input "true"
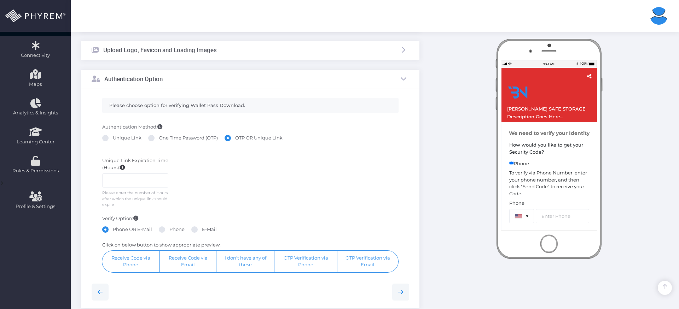
click at [161, 228] on span at bounding box center [162, 230] width 6 height 6
click at [169, 228] on input "Phone" at bounding box center [171, 228] width 5 height 5
radio input "true"
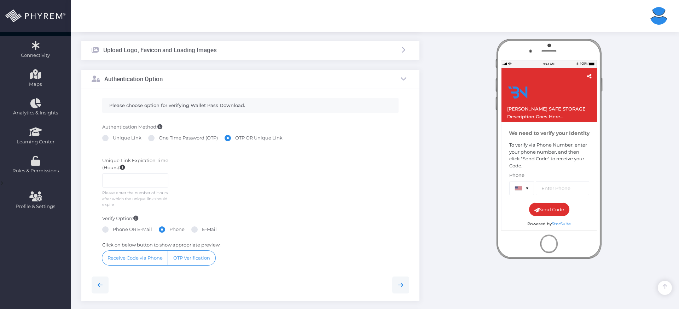
click at [193, 229] on span at bounding box center [194, 230] width 6 height 6
click at [202, 229] on input "E-Mail" at bounding box center [204, 228] width 5 height 5
radio input "true"
click at [124, 230] on label "Phone OR E-Mail" at bounding box center [127, 229] width 50 height 7
click at [117, 230] on input "Phone OR E-Mail" at bounding box center [115, 228] width 5 height 5
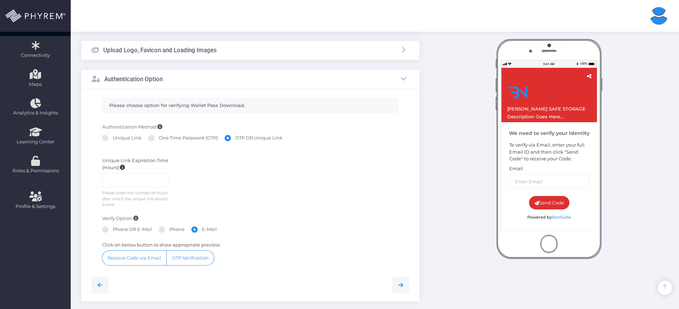
radio input "true"
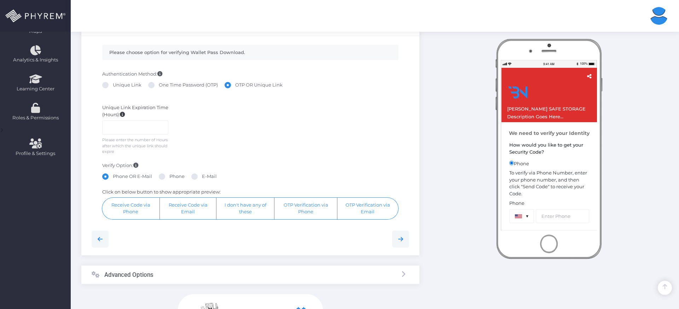
scroll to position [175, 0]
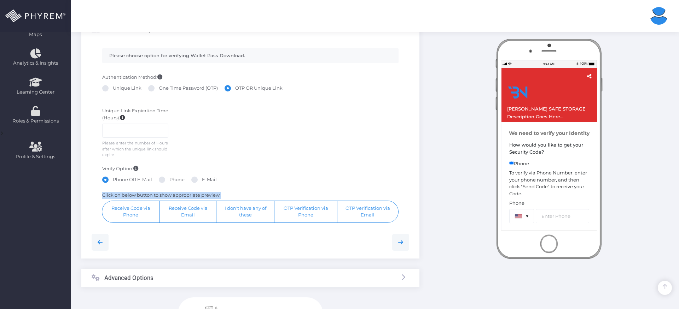
drag, startPoint x: 227, startPoint y: 196, endPoint x: 96, endPoint y: 193, distance: 130.8
click at [97, 193] on div "Click on below button to show appropriate preview: Receive Code via Phone Recei…" at bounding box center [250, 207] width 307 height 31
copy label "Click on below button to show appropriate preview:"
click at [104, 197] on label "Click on below button to show appropriate preview:" at bounding box center [161, 195] width 118 height 7
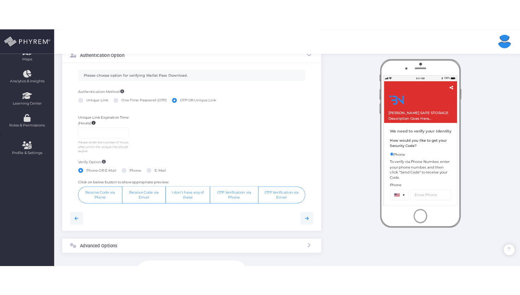
scroll to position [170, 0]
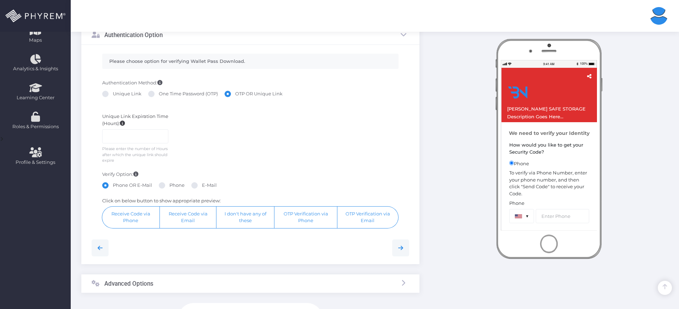
click at [115, 95] on label "Unique Link" at bounding box center [121, 94] width 39 height 7
click at [115, 95] on input "Unique Link" at bounding box center [115, 93] width 5 height 5
radio input "true"
click at [172, 186] on label "Phone" at bounding box center [172, 185] width 26 height 7
click at [172, 186] on input "Phone" at bounding box center [171, 184] width 5 height 5
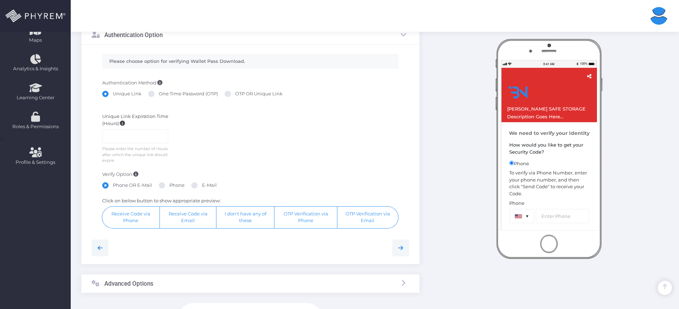
radio input "true"
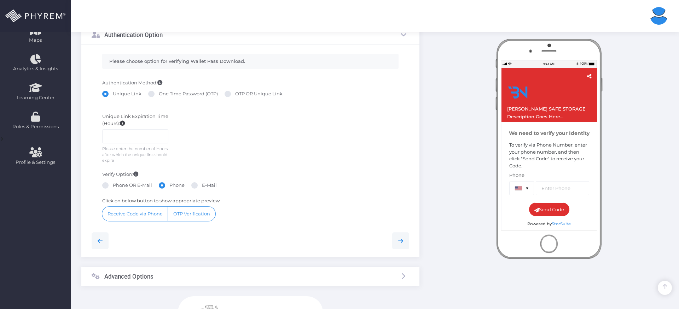
click at [283, 170] on div "Verify Option: Phone OR E-Mail Phone E-Mail Click on below button to show appro…" at bounding box center [250, 197] width 328 height 58
click at [197, 184] on label "E-Mail" at bounding box center [203, 185] width 25 height 7
click at [202, 184] on input "E-Mail" at bounding box center [204, 184] width 5 height 5
radio input "true"
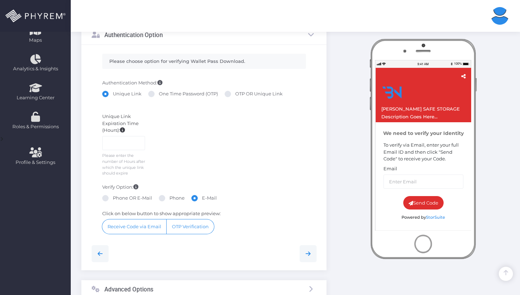
click at [111, 202] on label "Phone OR E-Mail" at bounding box center [127, 198] width 50 height 7
click at [113, 199] on input "Phone OR E-Mail" at bounding box center [115, 197] width 5 height 5
radio input "true"
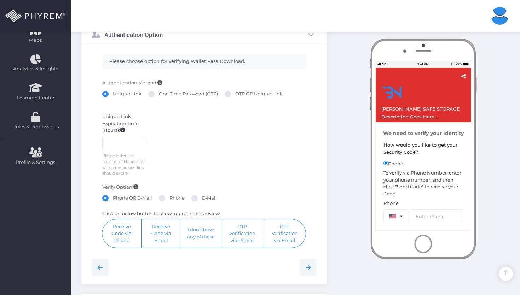
click at [164, 202] on span at bounding box center [162, 198] width 6 height 6
click at [169, 199] on input "Phone" at bounding box center [171, 197] width 5 height 5
radio input "true"
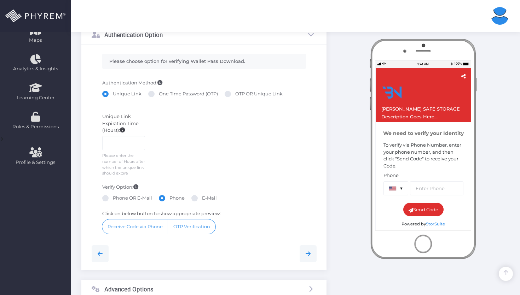
click at [200, 202] on label "E-Mail" at bounding box center [203, 198] width 25 height 7
click at [202, 199] on input "E-Mail" at bounding box center [204, 197] width 5 height 5
radio input "true"
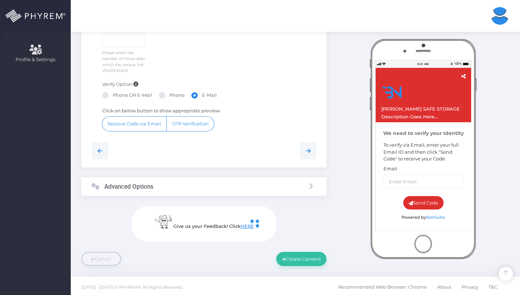
scroll to position [281, 0]
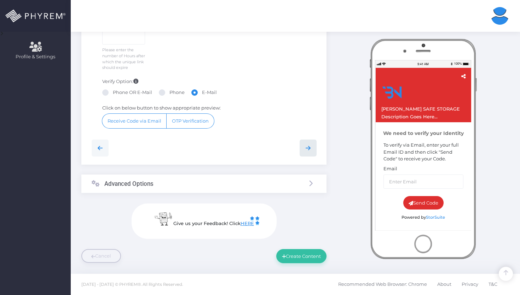
click at [304, 144] on link at bounding box center [307, 148] width 17 height 17
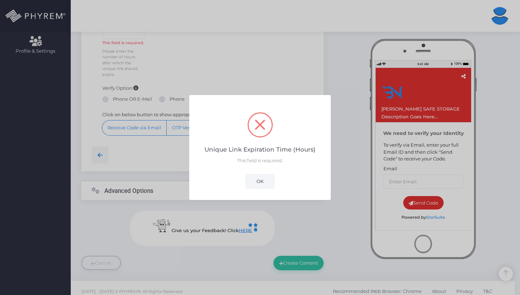
click at [256, 183] on button "OK" at bounding box center [259, 181] width 29 height 14
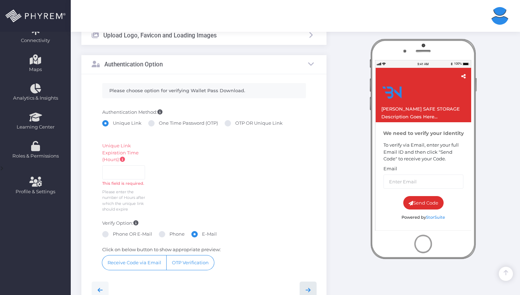
scroll to position [135, 0]
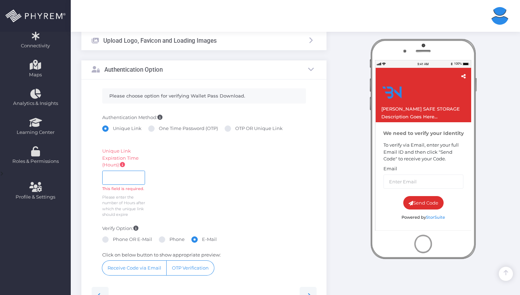
click at [119, 175] on input "number" at bounding box center [123, 178] width 43 height 14
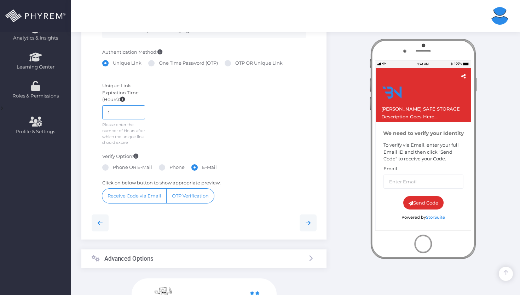
scroll to position [205, 0]
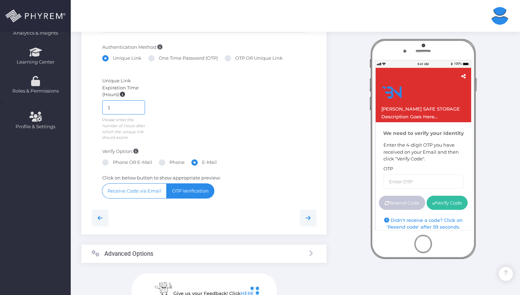
type input "1"
click at [171, 197] on button "OTP Verification" at bounding box center [190, 191] width 47 height 15
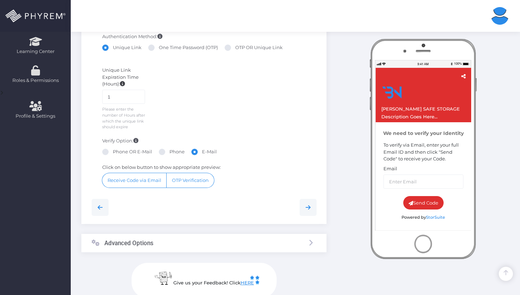
scroll to position [221, 0]
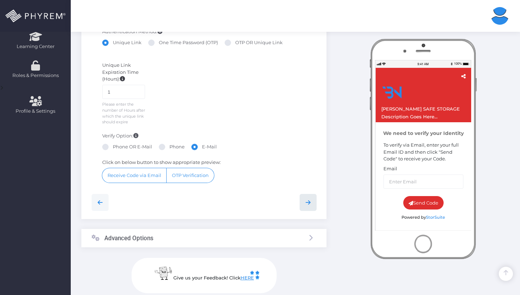
click at [303, 205] on link at bounding box center [307, 202] width 17 height 17
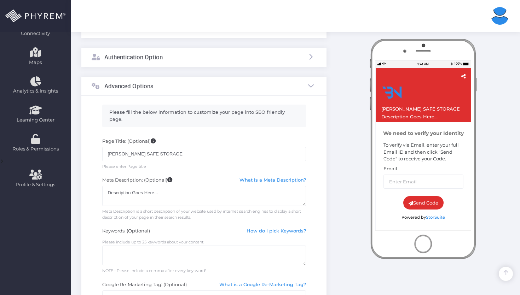
scroll to position [147, 0]
click at [326, 183] on div "Please fill the below information to customize your page into SEO friendly page…" at bounding box center [203, 262] width 245 height 332
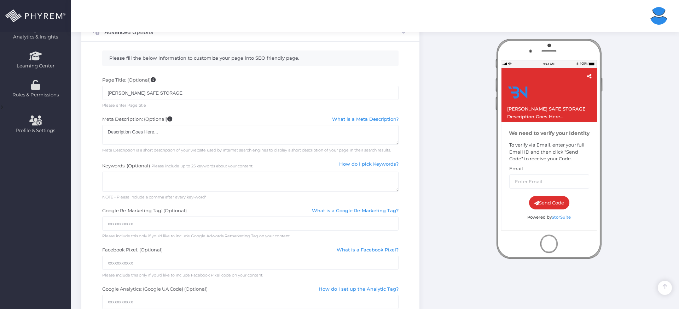
scroll to position [155, 0]
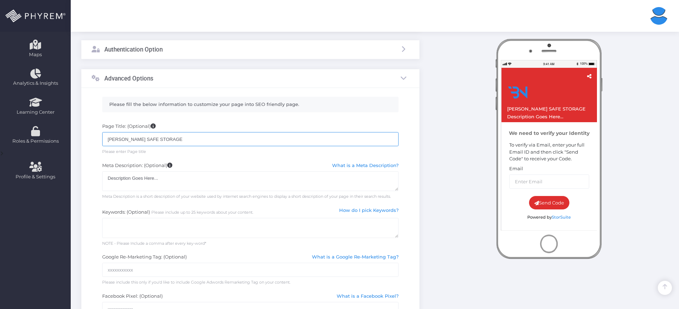
click at [166, 133] on input "[PERSON_NAME] SAFE STORAGE" at bounding box center [250, 139] width 297 height 14
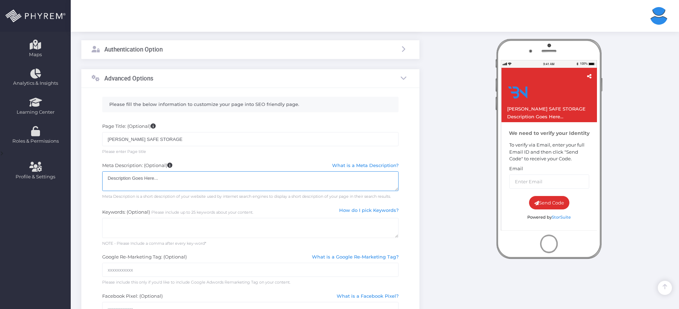
click at [179, 190] on textarea "Description Goes Here..." at bounding box center [250, 181] width 297 height 20
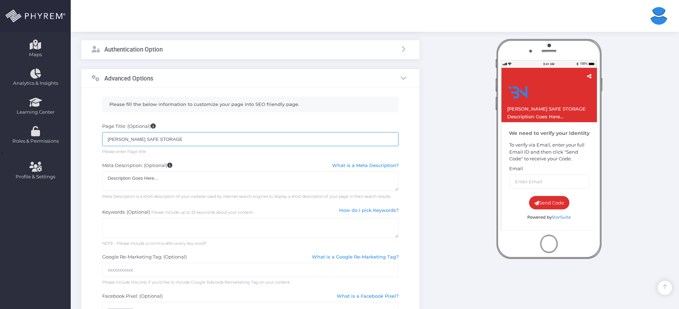
click at [357, 134] on input "[PERSON_NAME] SAFE STORAGE" at bounding box center [250, 139] width 297 height 14
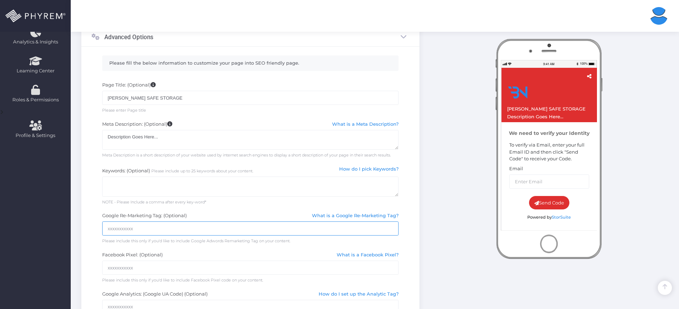
click at [217, 229] on input "text" at bounding box center [250, 229] width 297 height 14
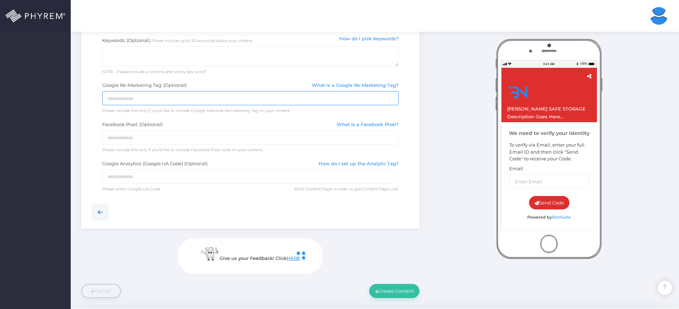
scroll to position [344, 0]
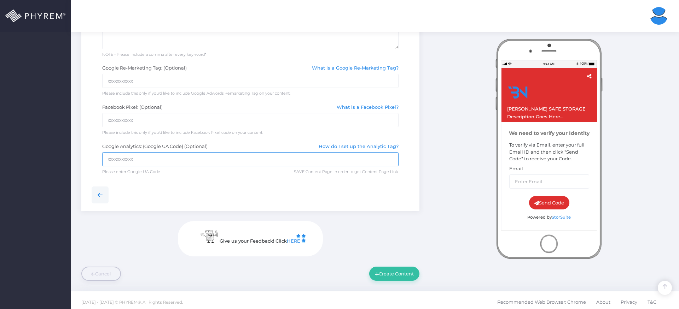
click at [163, 156] on input "text" at bounding box center [250, 159] width 297 height 14
type input "r3wr"
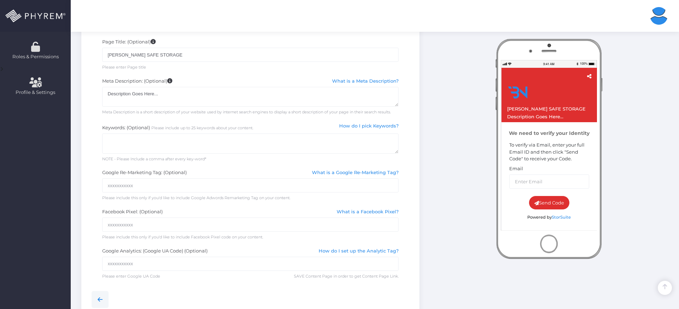
scroll to position [217, 0]
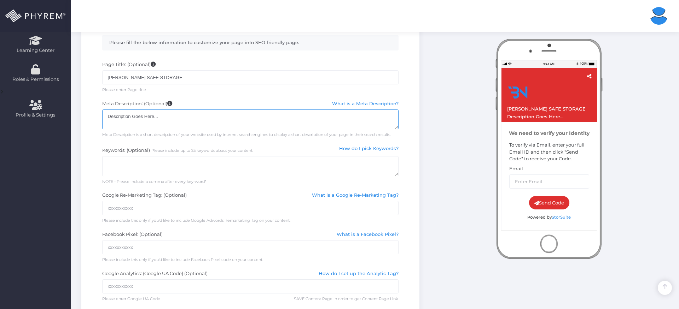
click at [209, 120] on textarea "Description Goes Here..." at bounding box center [250, 120] width 297 height 20
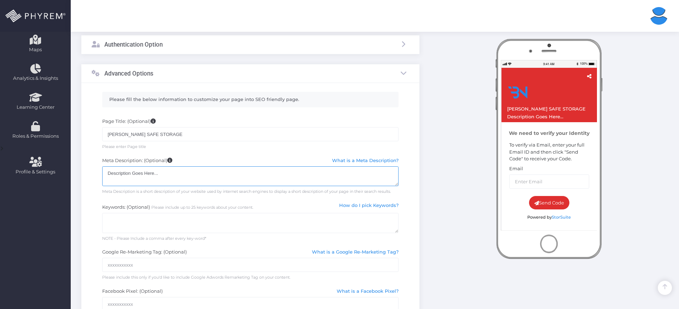
scroll to position [160, 0]
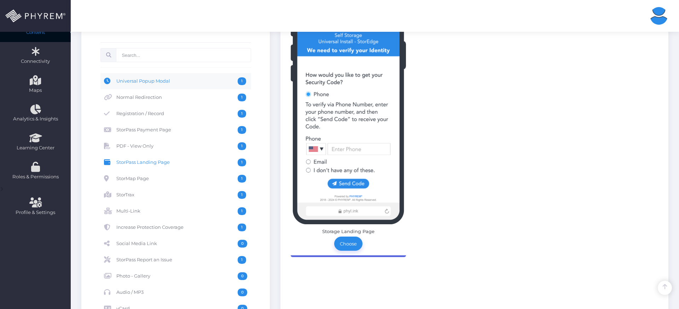
scroll to position [121, 0]
